Goal: Information Seeking & Learning: Learn about a topic

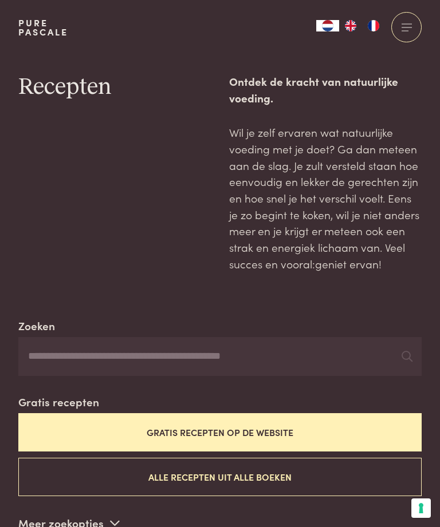
click at [399, 369] on input "Zoeken" at bounding box center [219, 356] width 403 height 39
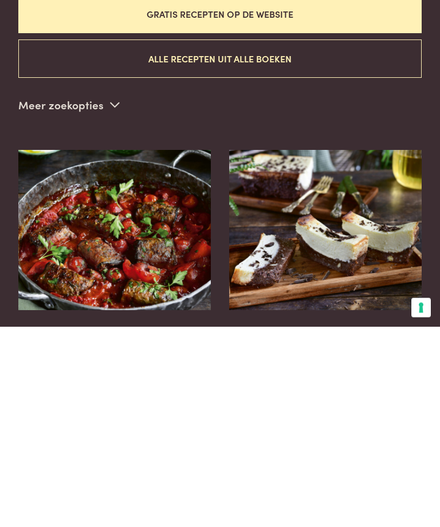
scroll to position [215, 0]
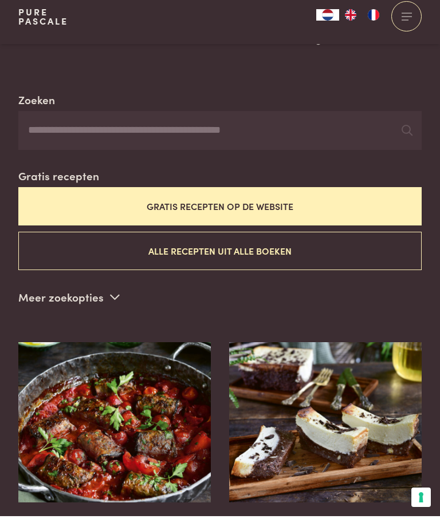
click at [277, 202] on button "Gratis recepten op de website" at bounding box center [219, 217] width 403 height 38
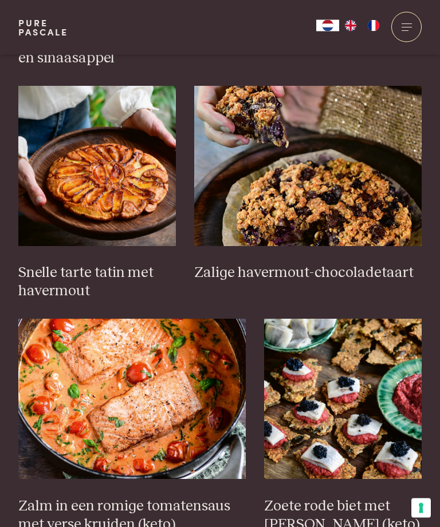
scroll to position [1417, 0]
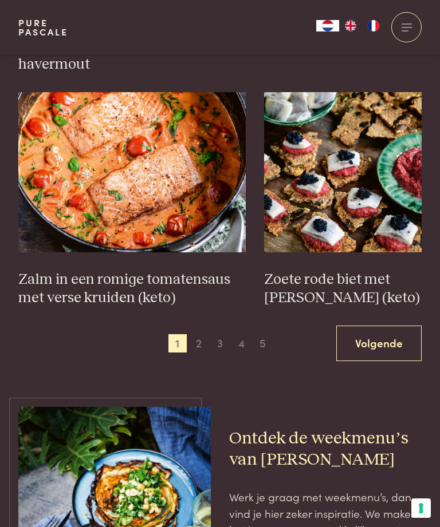
click at [204, 334] on span "2" at bounding box center [199, 343] width 18 height 18
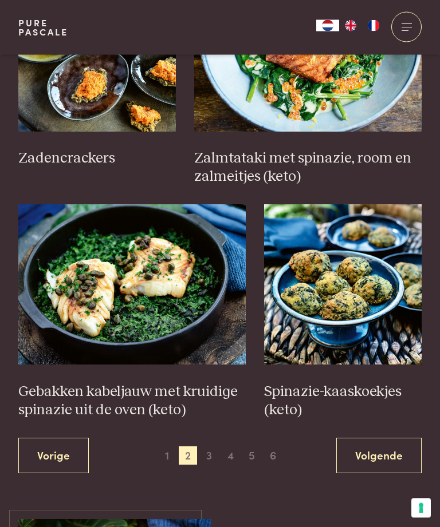
scroll to position [1532, 0]
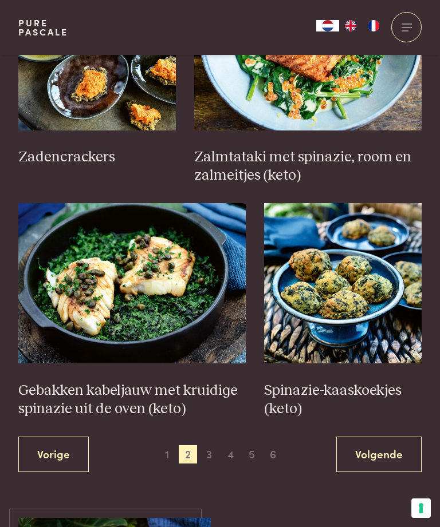
click at [214, 445] on span "3" at bounding box center [209, 454] width 18 height 18
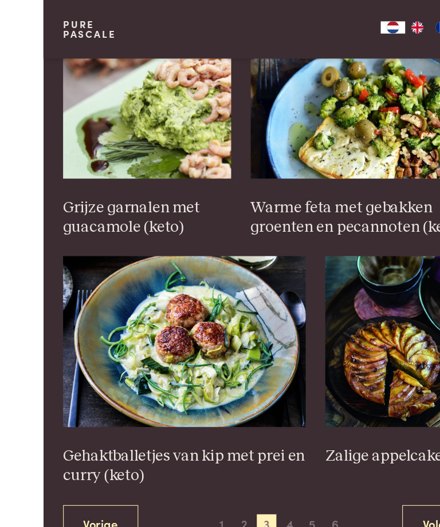
scroll to position [1579, 0]
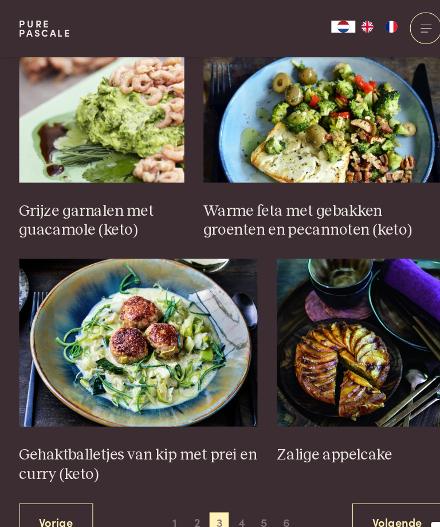
click at [131, 299] on img at bounding box center [132, 327] width 228 height 160
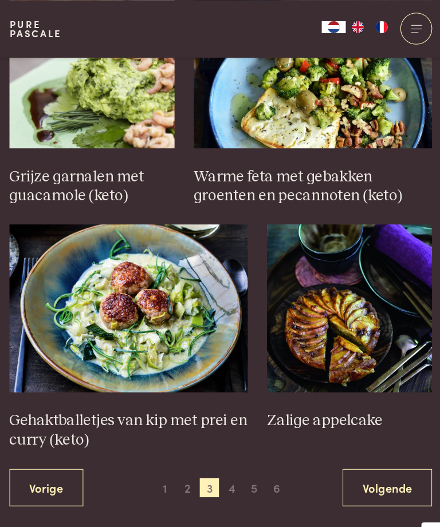
scroll to position [1611, 0]
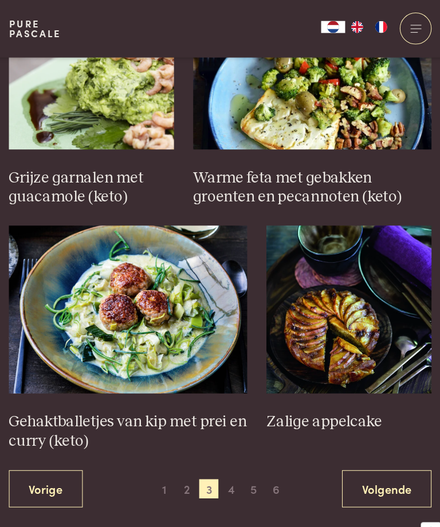
click at [333, 288] on img at bounding box center [342, 295] width 157 height 160
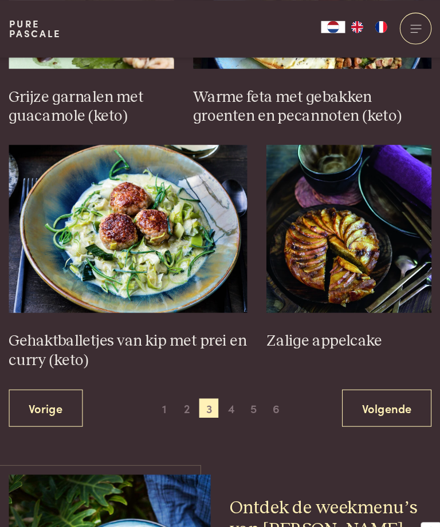
scroll to position [1687, 0]
click at [224, 381] on span "4" at bounding box center [231, 390] width 18 height 18
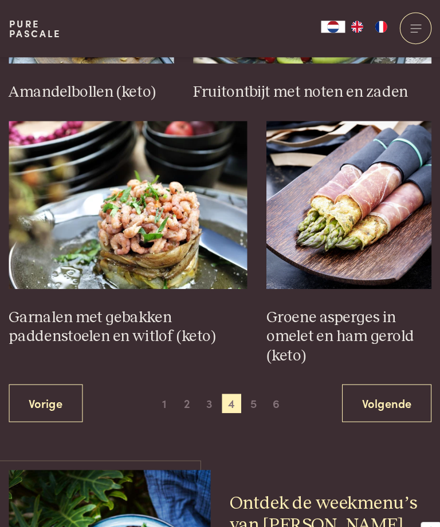
scroll to position [1622, 0]
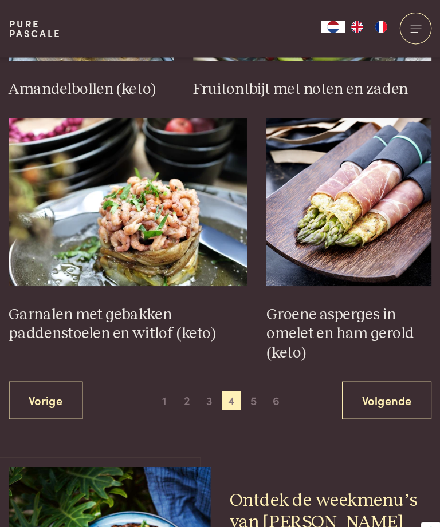
click at [244, 373] on span "5" at bounding box center [252, 382] width 18 height 18
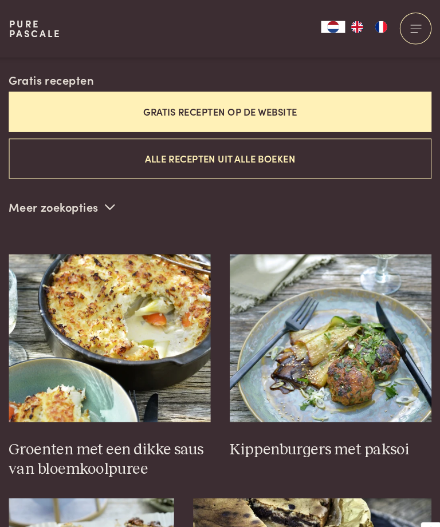
scroll to position [313, 0]
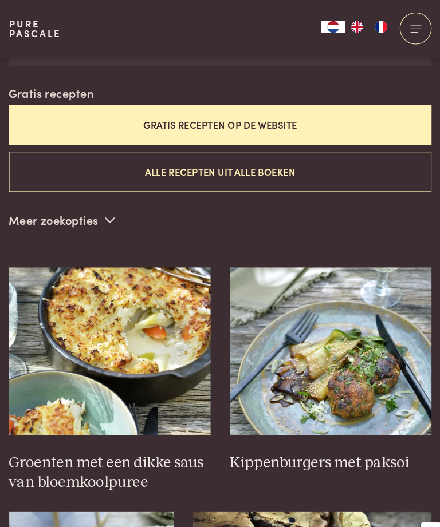
click at [139, 320] on img at bounding box center [114, 335] width 192 height 160
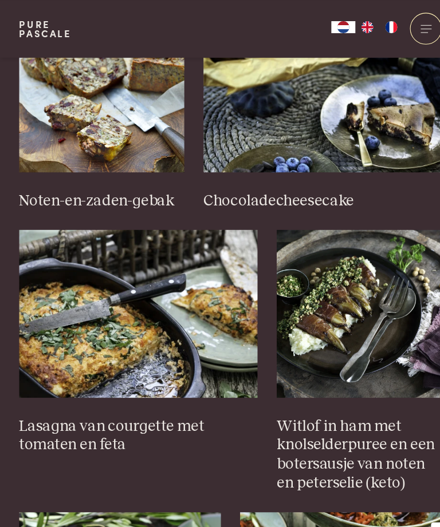
scroll to position [798, 0]
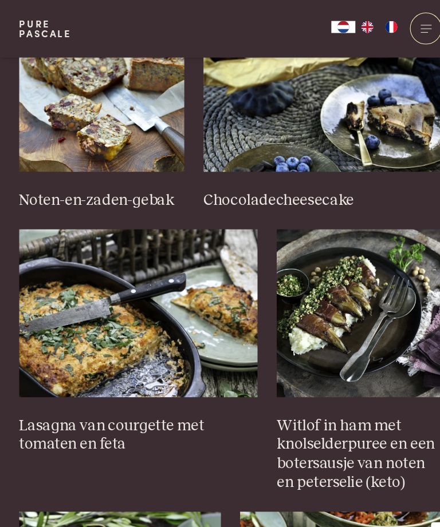
click at [125, 328] on img at bounding box center [132, 299] width 228 height 160
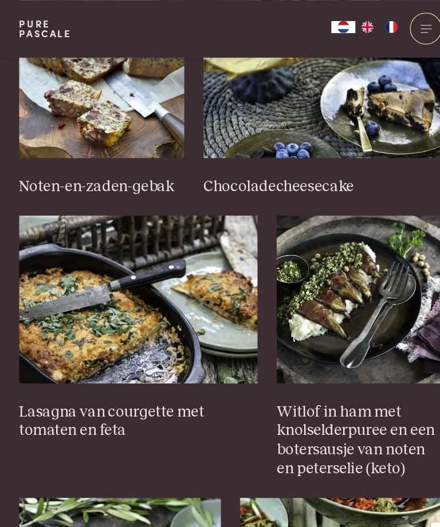
scroll to position [811, 0]
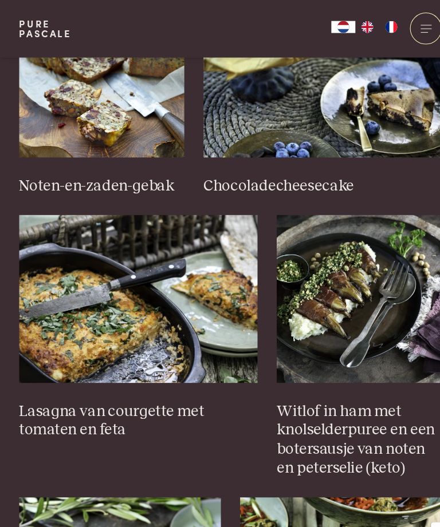
click at [151, 295] on img at bounding box center [132, 286] width 228 height 160
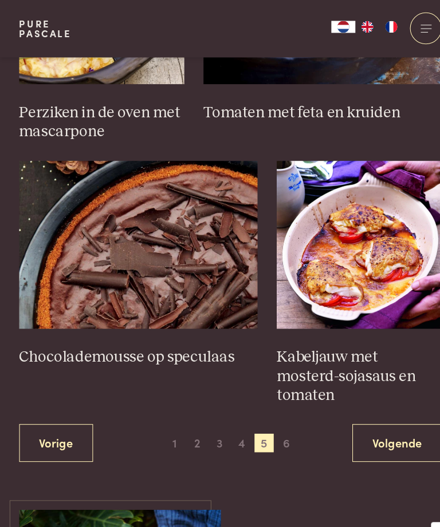
scroll to position [1600, 0]
click at [275, 414] on span "6" at bounding box center [273, 423] width 18 height 18
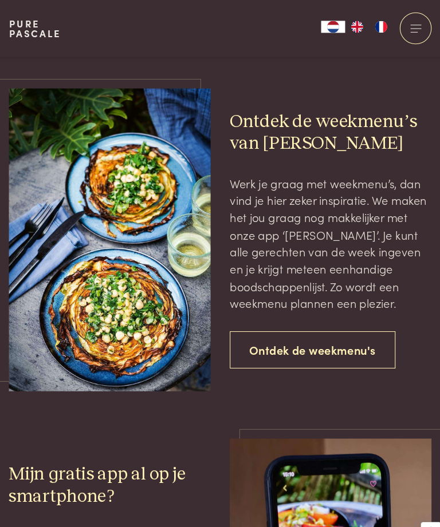
scroll to position [799, 0]
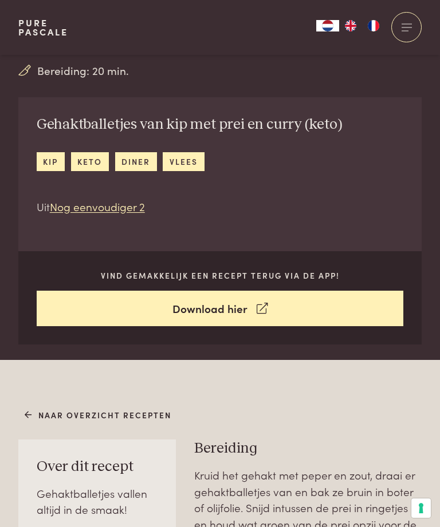
scroll to position [251, 0]
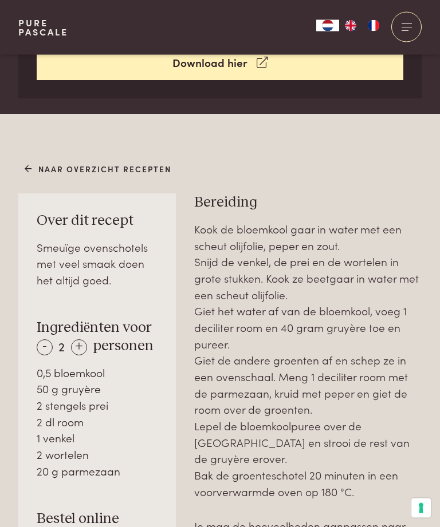
scroll to position [510, 0]
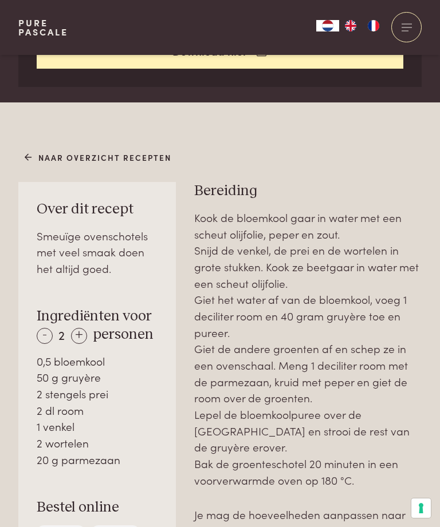
click at [82, 328] on div "+" at bounding box center [79, 336] width 16 height 16
click at [85, 334] on div "+" at bounding box center [79, 336] width 16 height 16
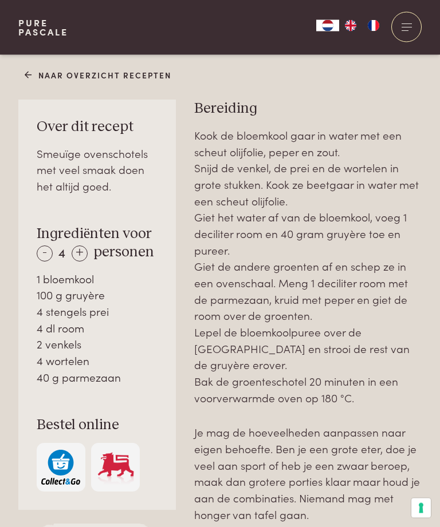
scroll to position [599, 0]
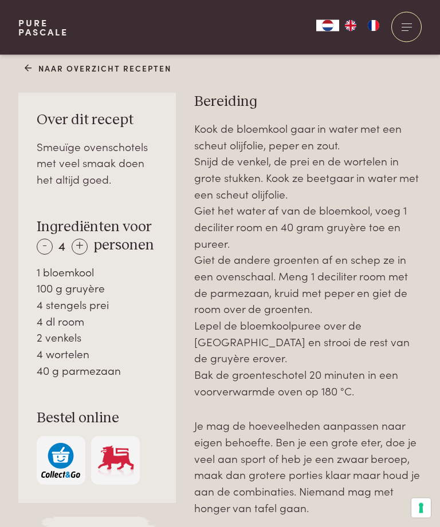
click at [49, 242] on div "-" at bounding box center [45, 247] width 16 height 16
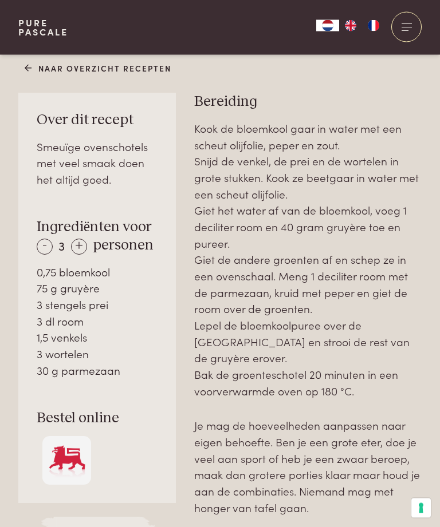
scroll to position [599, 0]
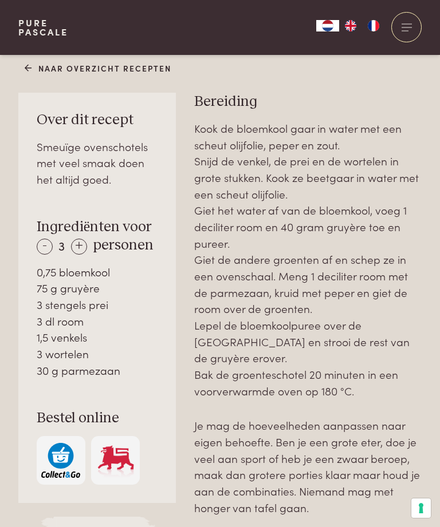
click at [50, 243] on div "-" at bounding box center [45, 247] width 16 height 16
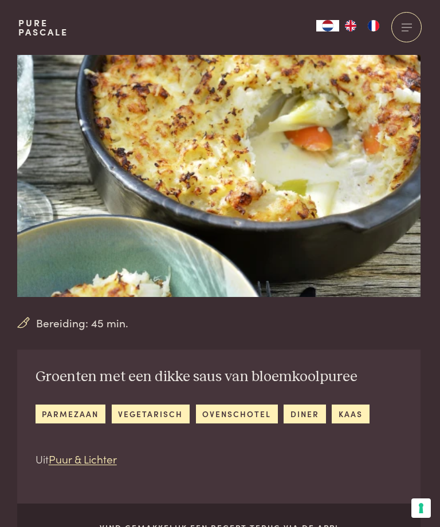
scroll to position [0, 0]
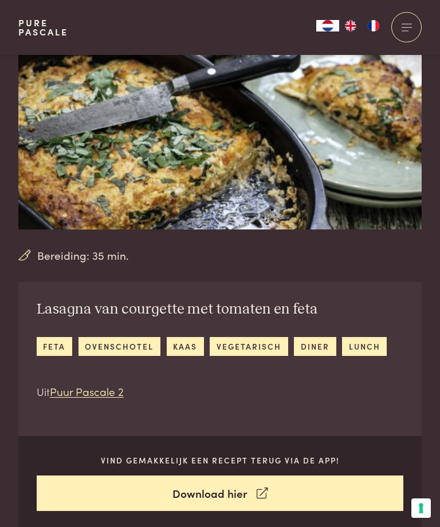
scroll to position [67, 0]
